Goal: Navigation & Orientation: Find specific page/section

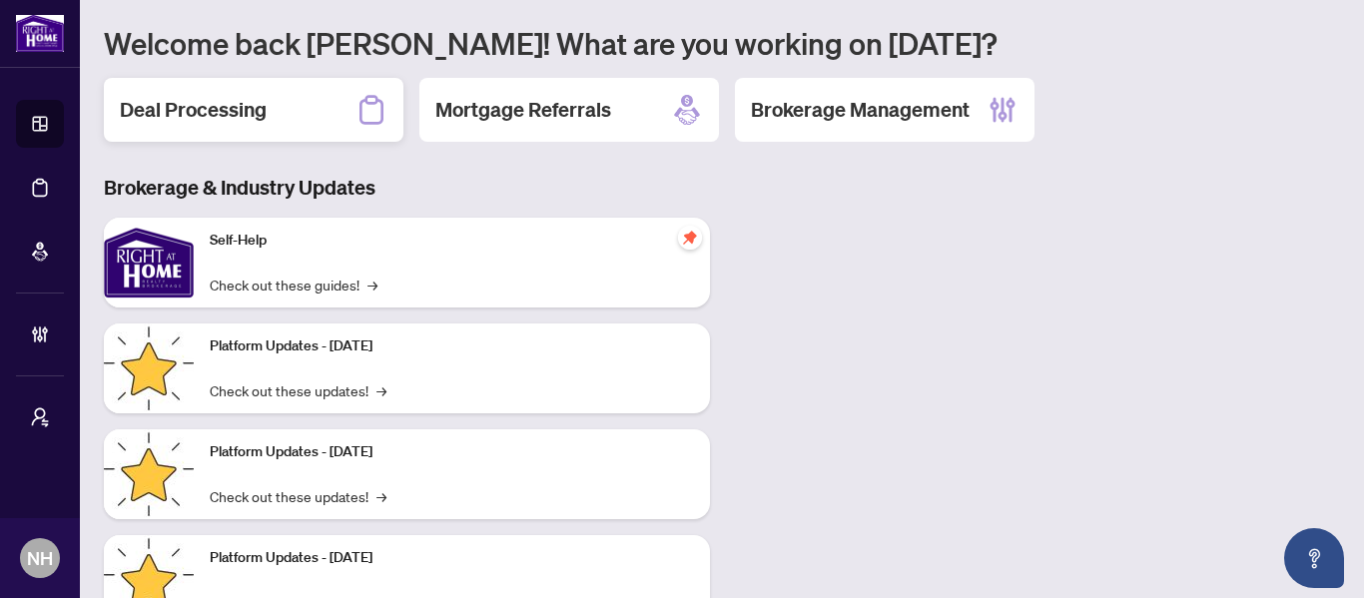
click at [281, 130] on div "Deal Processing" at bounding box center [254, 110] width 300 height 64
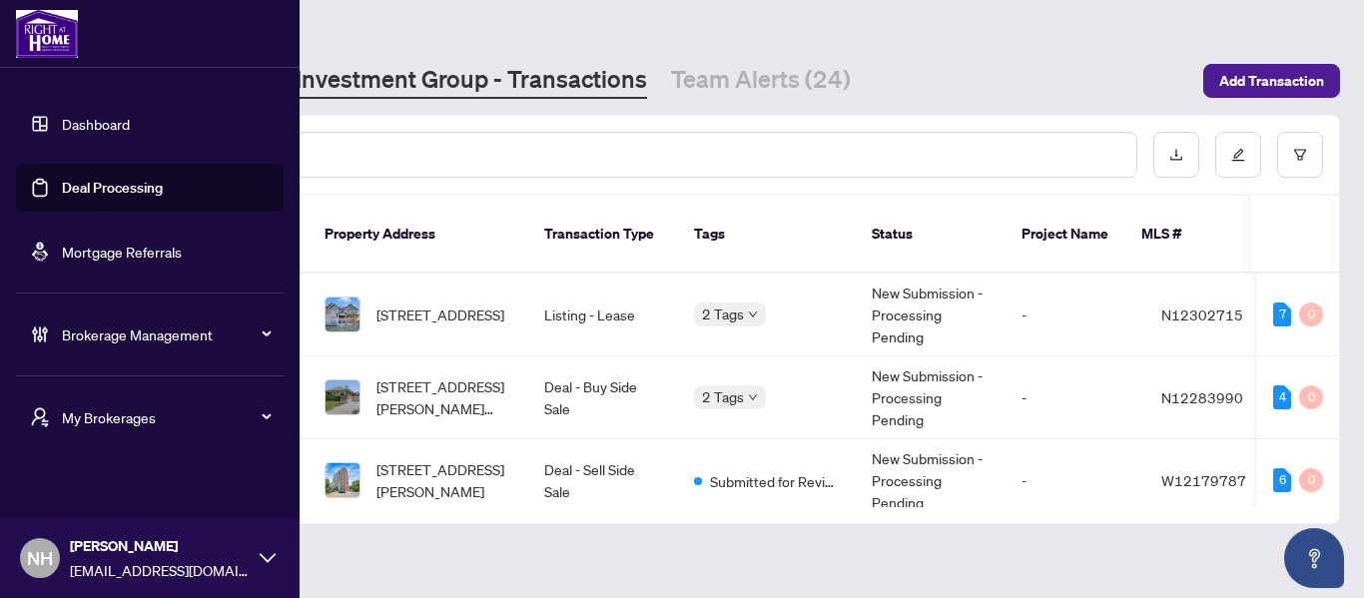
click at [88, 417] on span "My Brokerages" at bounding box center [166, 417] width 208 height 22
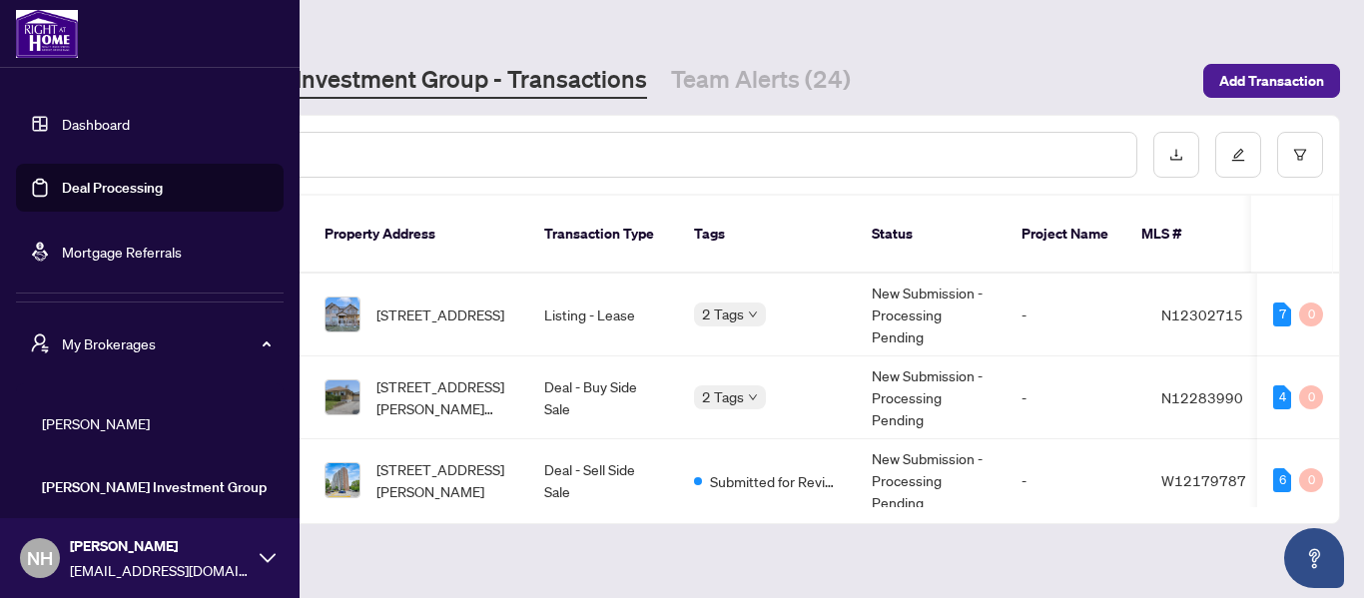
click at [94, 413] on span "[PERSON_NAME]" at bounding box center [156, 423] width 228 height 22
